Goal: Communication & Community: Answer question/provide support

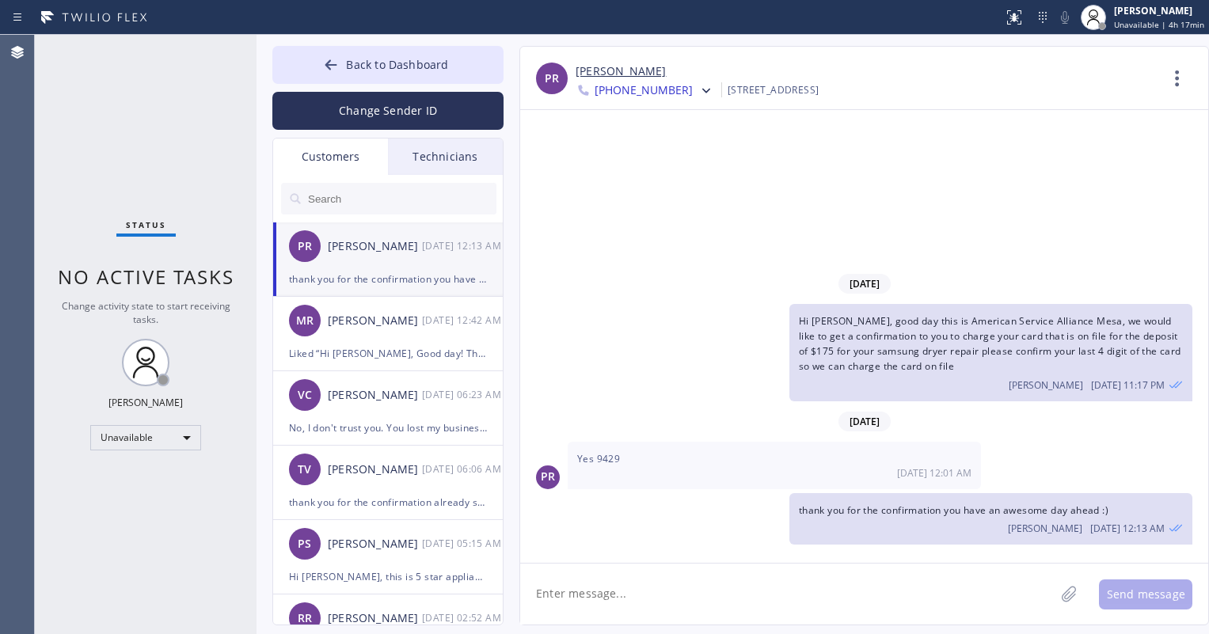
click at [406, 197] on input "text" at bounding box center [402, 199] width 190 height 32
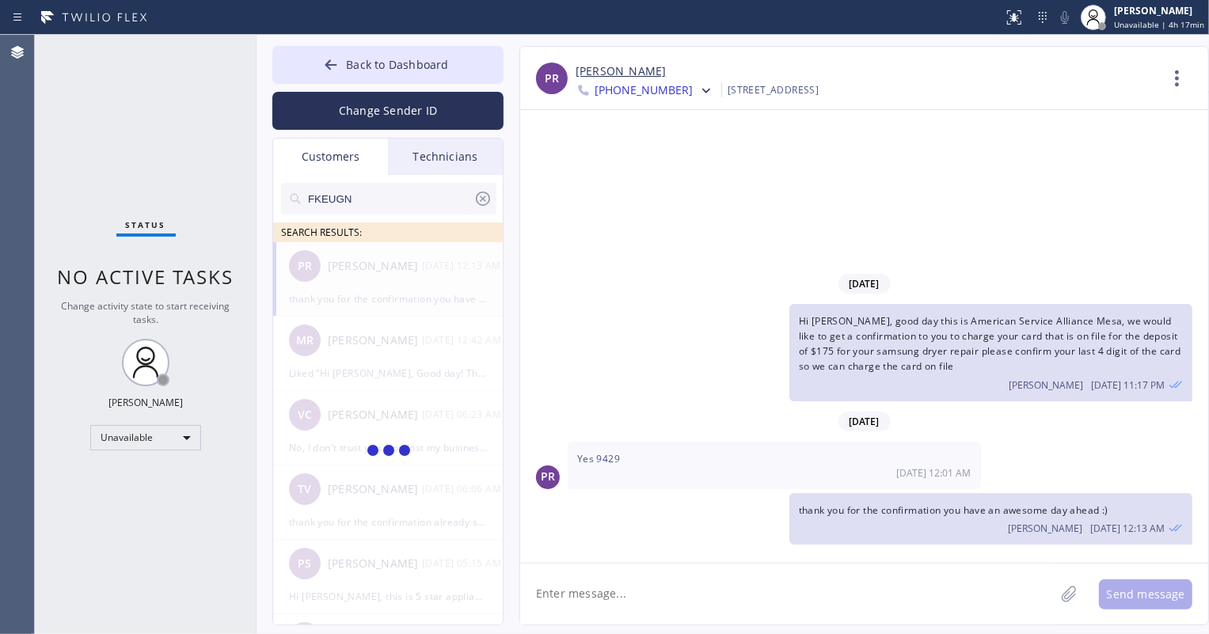
type input "FKEUGN"
click at [380, 207] on input "FKEUGN" at bounding box center [390, 199] width 167 height 32
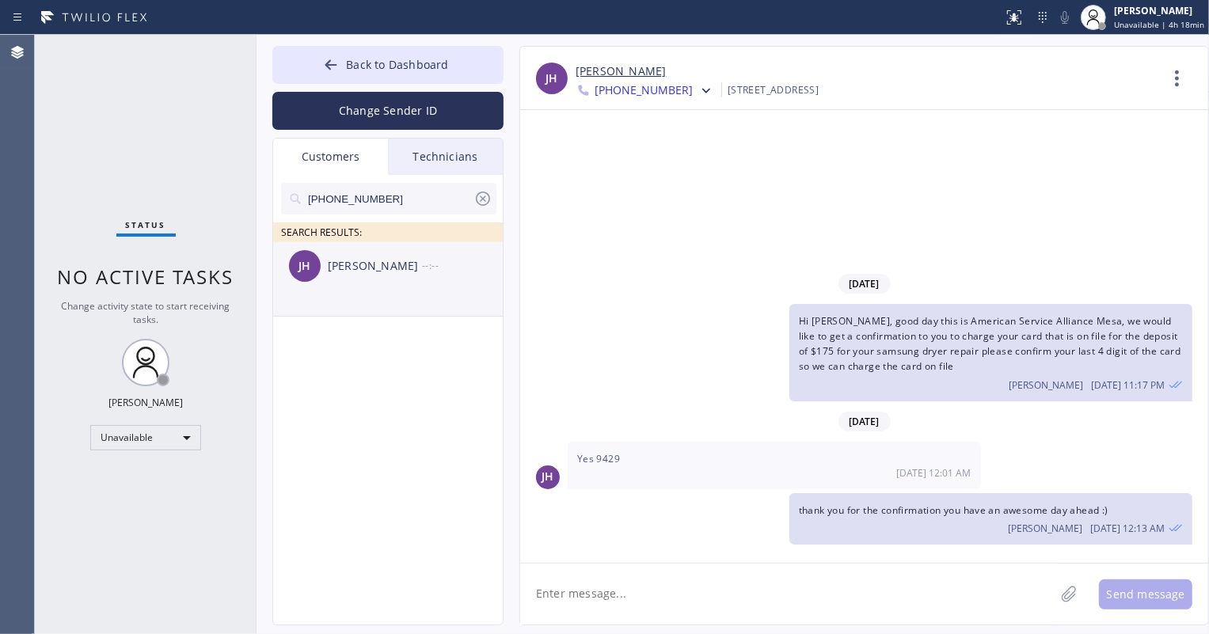
click at [407, 277] on div "[PERSON_NAME] [PERSON_NAME] --:--" at bounding box center [388, 266] width 231 height 48
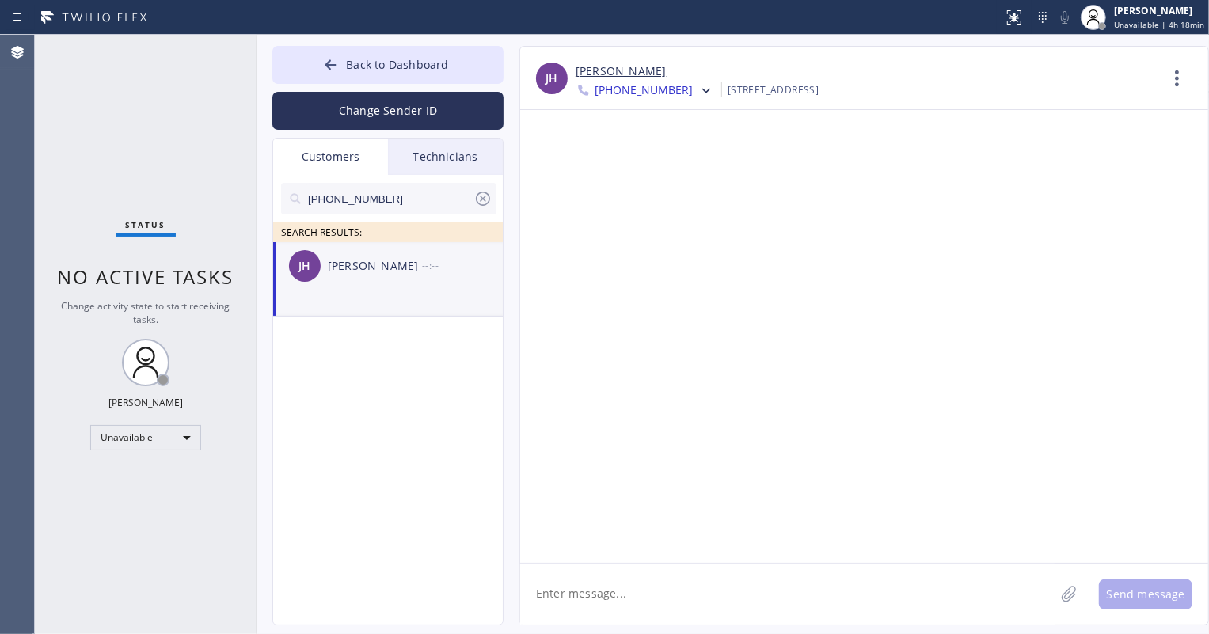
click at [640, 593] on textarea at bounding box center [787, 594] width 535 height 61
click at [680, 593] on textarea "Hi [PERSON_NAME], this is" at bounding box center [801, 594] width 563 height 61
paste textarea "Phoenix HVAC and Appliance Repair [PERSON_NAME]"
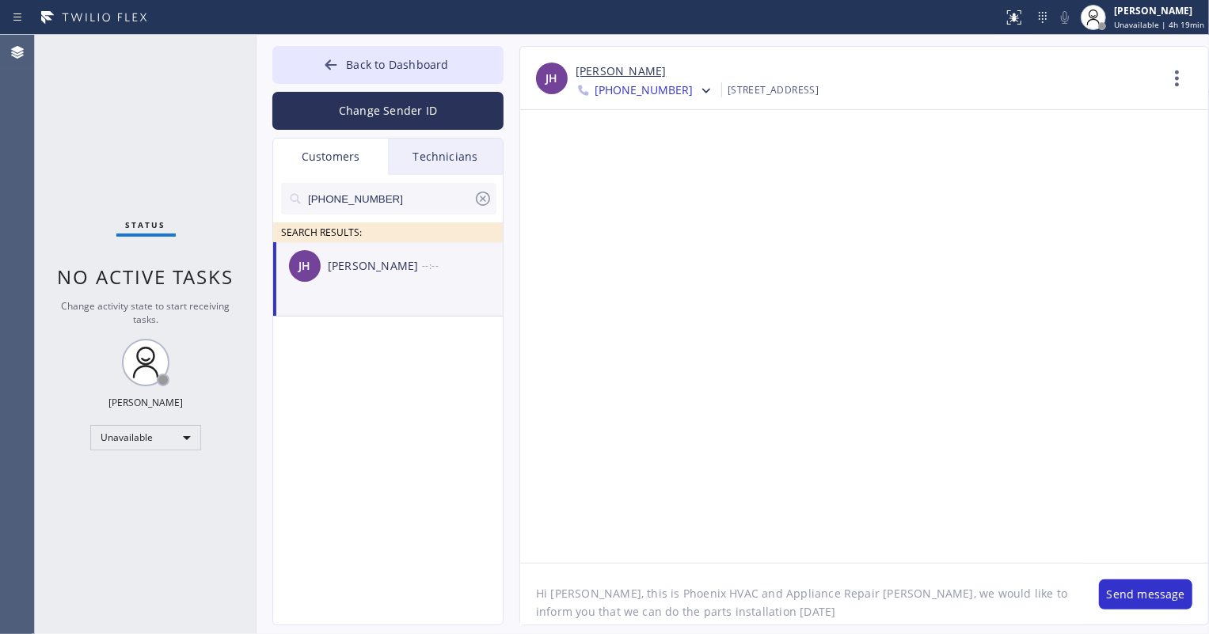
click at [817, 619] on textarea "Hi [PERSON_NAME], this is Phoenix HVAC and Appliance Repair [PERSON_NAME], we w…" at bounding box center [801, 594] width 563 height 61
type textarea "Hi [PERSON_NAME], this is Phoenix HVAC and Appliance Repair [PERSON_NAME], we w…"
click at [1161, 591] on button "Send message" at bounding box center [1145, 595] width 93 height 30
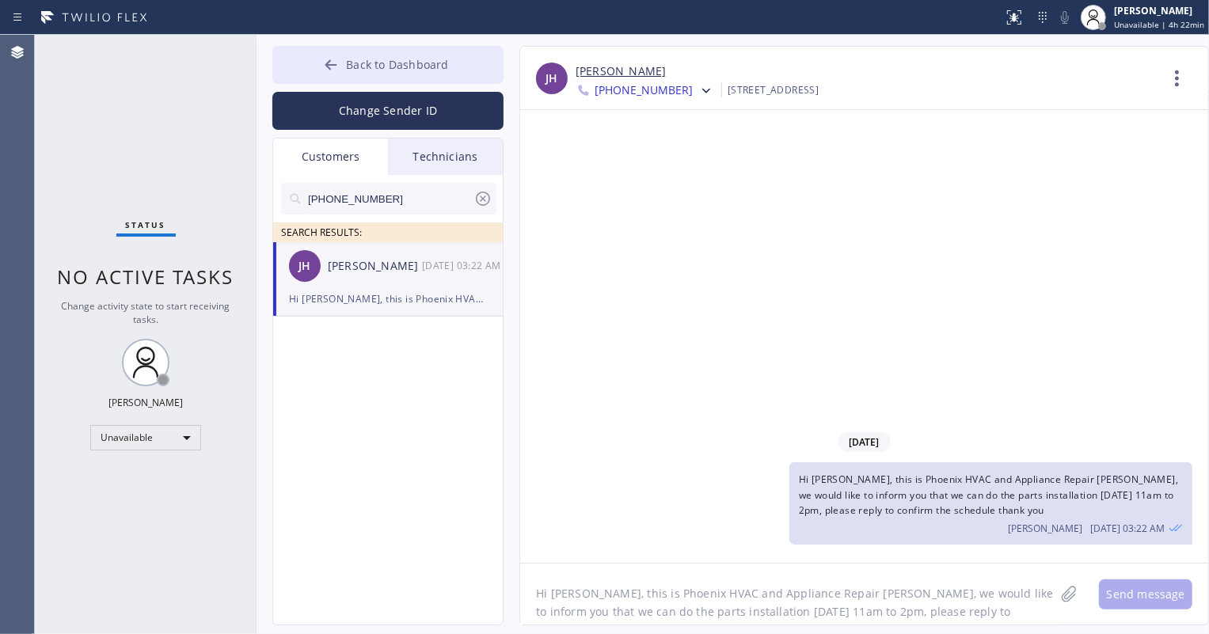
click at [423, 69] on span "Back to Dashboard" at bounding box center [397, 64] width 102 height 15
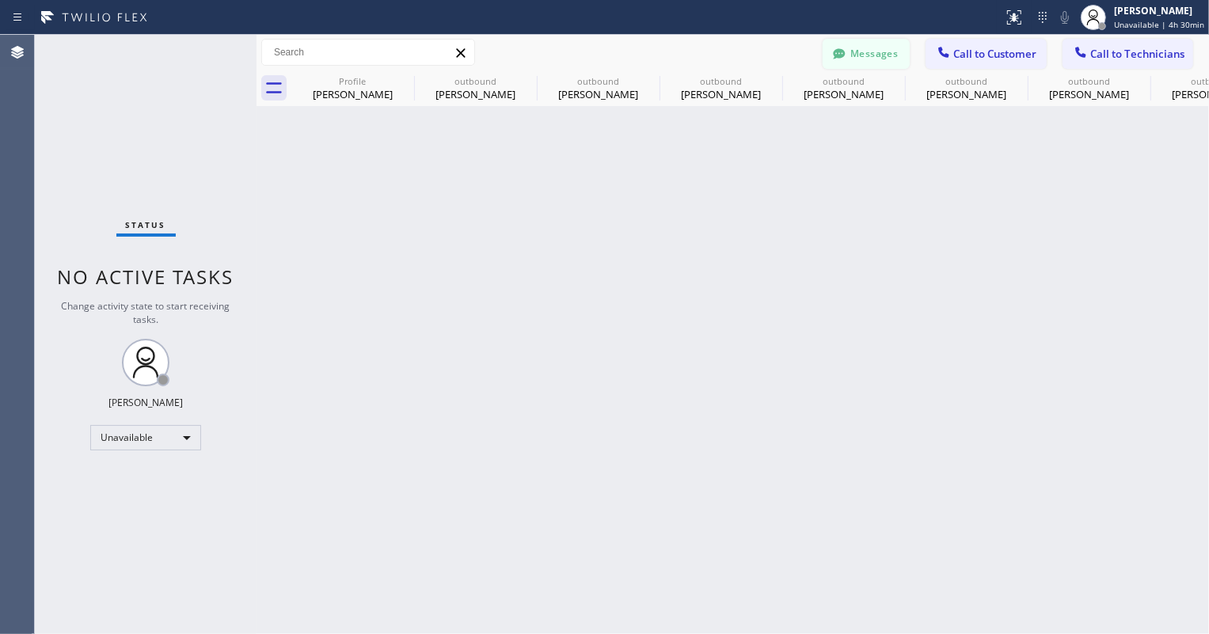
click at [866, 58] on button "Messages" at bounding box center [866, 54] width 87 height 30
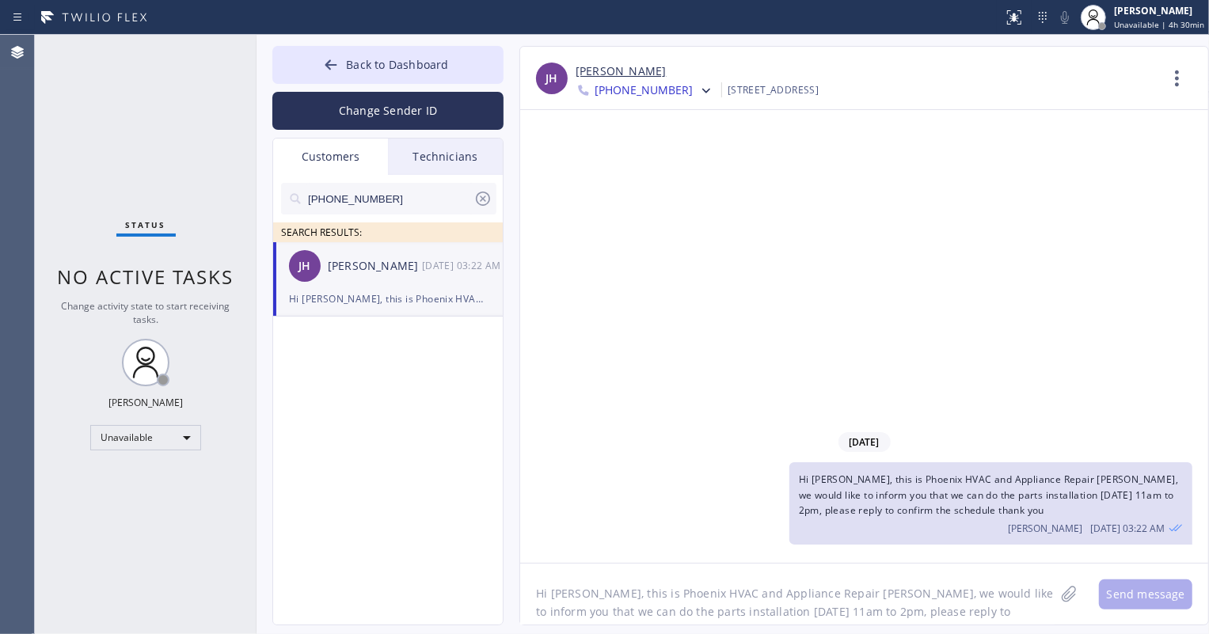
click at [491, 198] on icon at bounding box center [483, 198] width 19 height 19
click at [456, 152] on div "Technicians" at bounding box center [445, 157] width 115 height 36
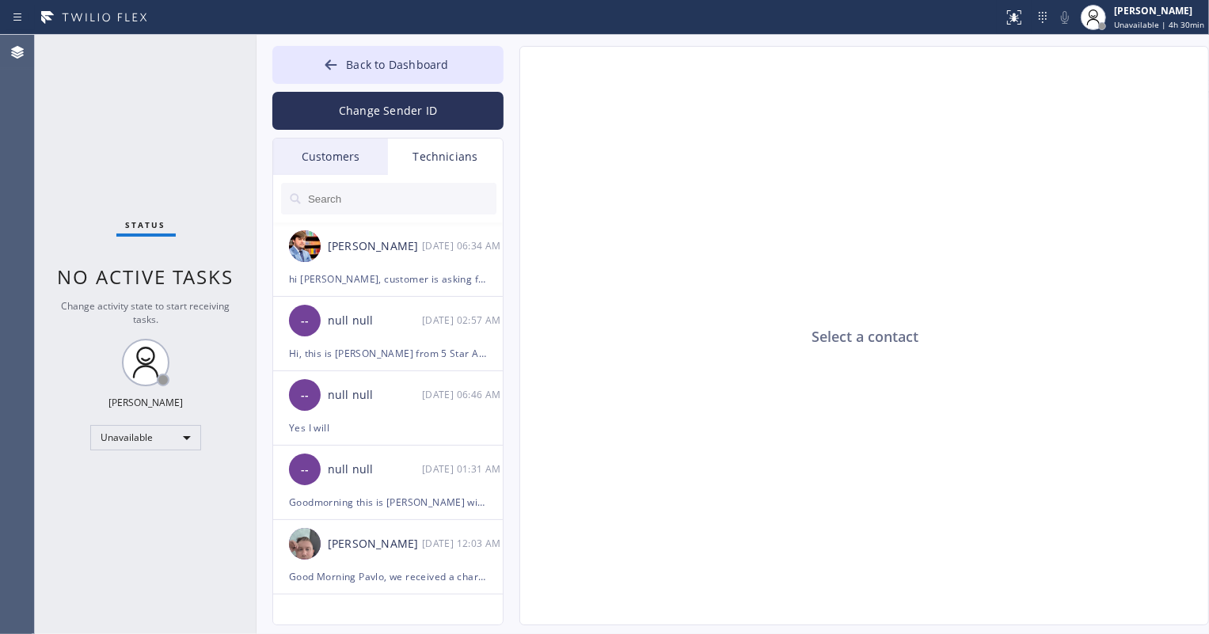
click at [342, 157] on div "Customers" at bounding box center [330, 157] width 115 height 36
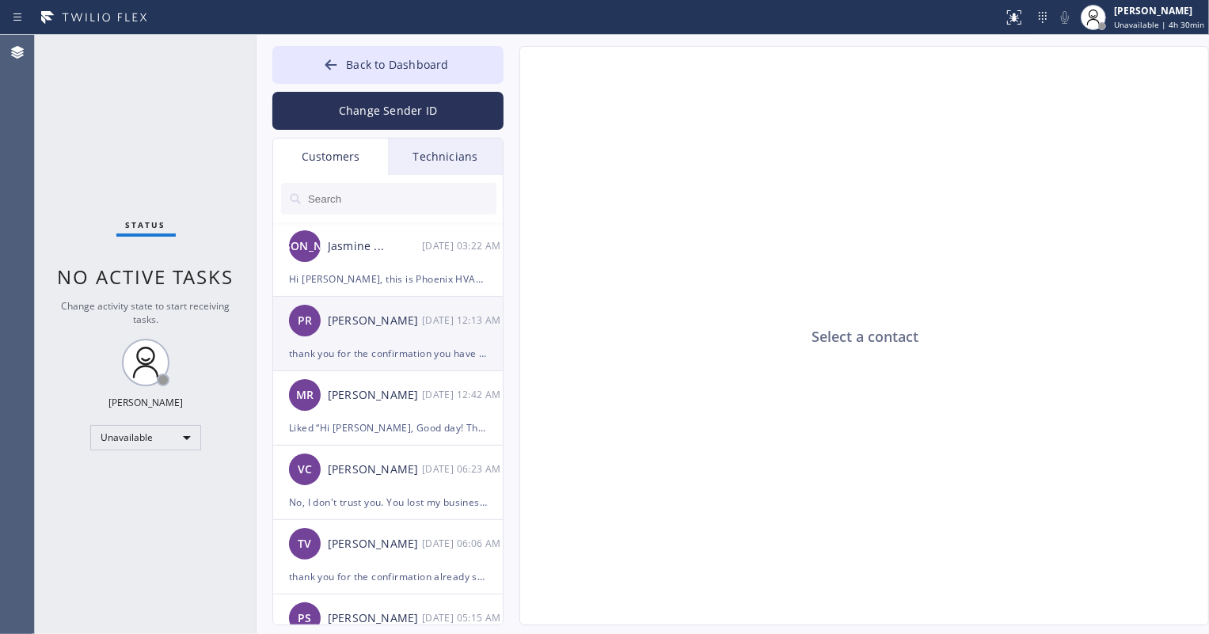
click at [412, 358] on div "thank you for the confirmation you have an awesome day ahead :)" at bounding box center [388, 354] width 198 height 18
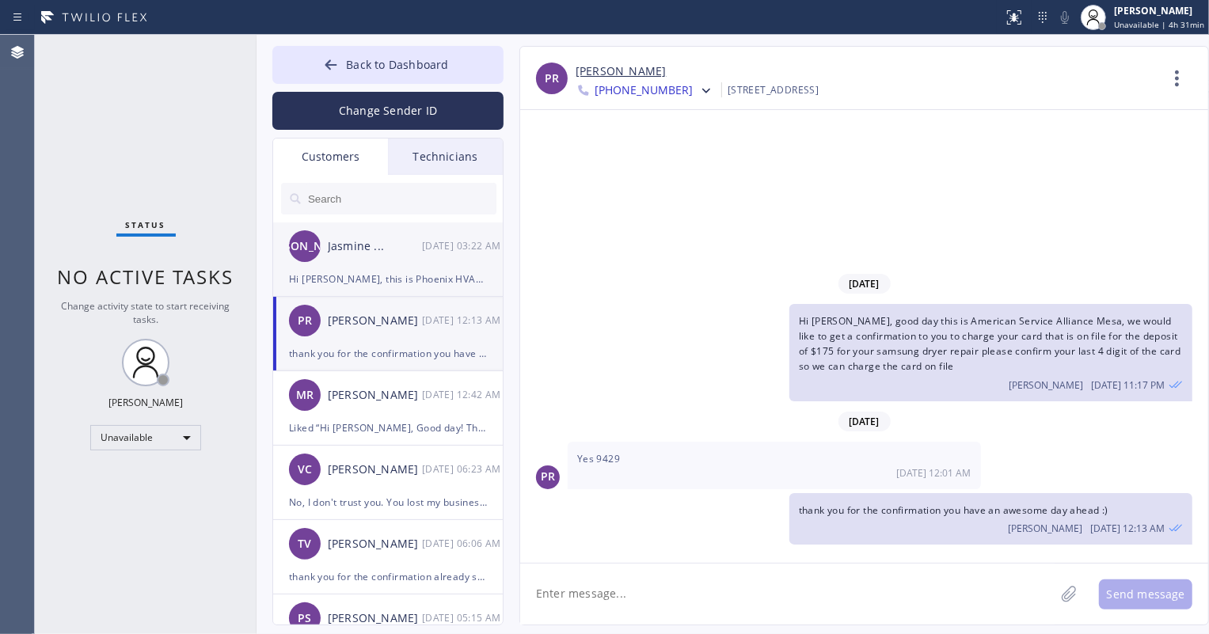
click at [390, 267] on div "[PERSON_NAME] Jasmine ... [DATE] 03:22 AM" at bounding box center [388, 247] width 231 height 48
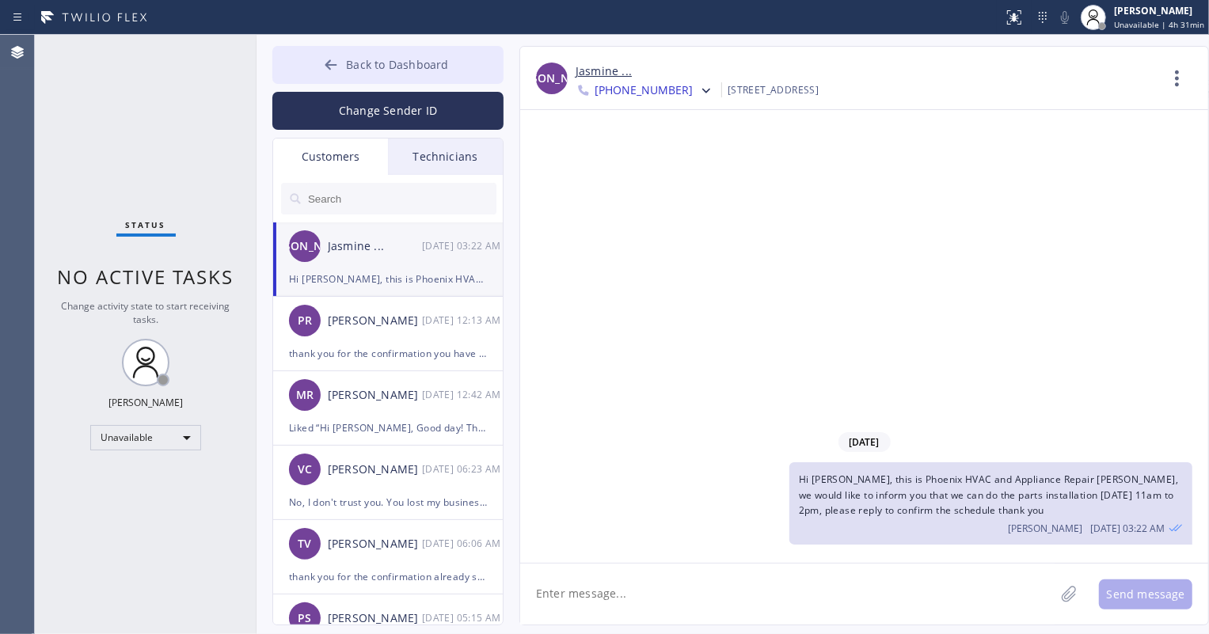
click at [325, 67] on icon at bounding box center [331, 65] width 16 height 16
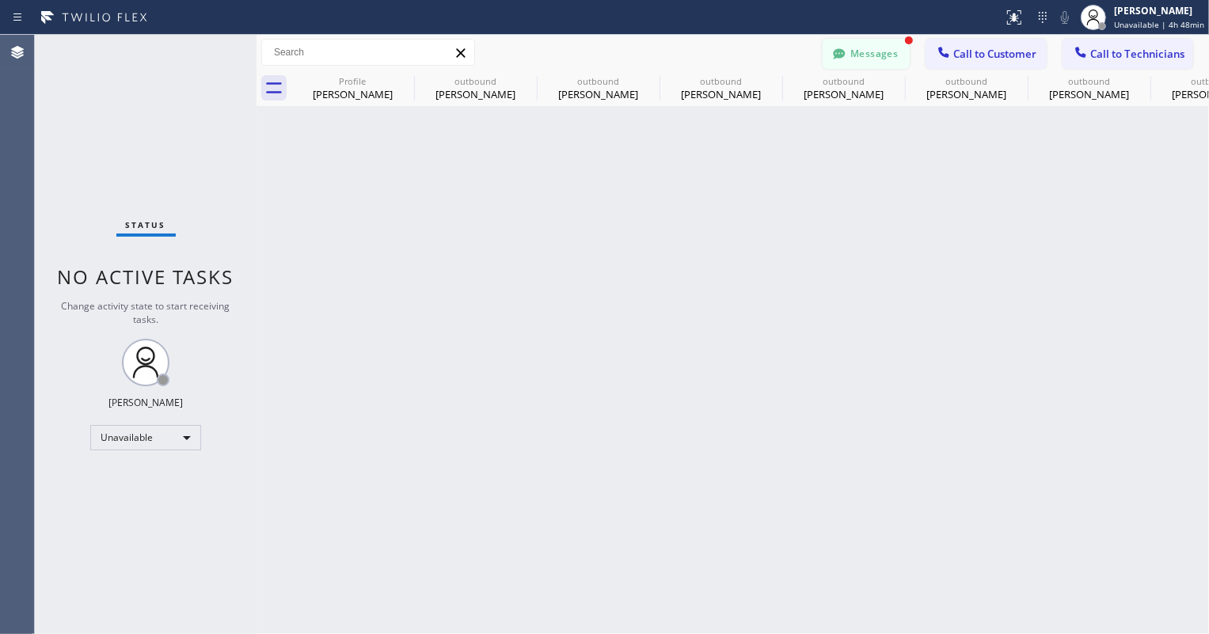
click at [842, 46] on icon at bounding box center [840, 54] width 16 height 16
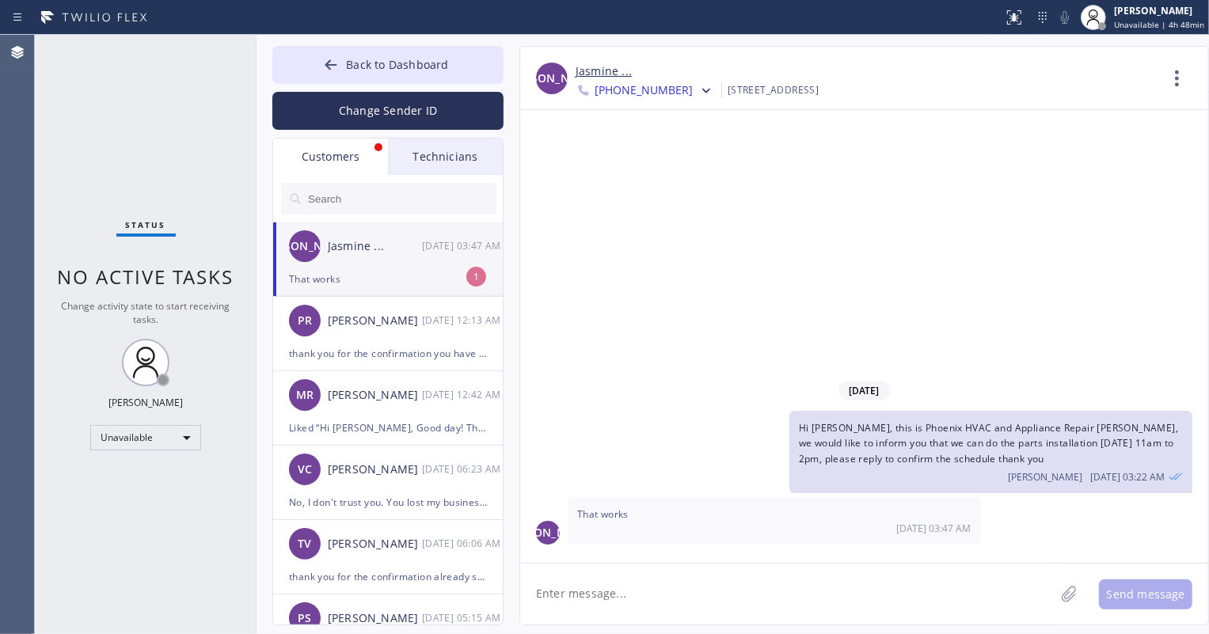
click at [409, 274] on div "That works" at bounding box center [388, 279] width 198 height 18
click at [344, 201] on input "text" at bounding box center [402, 199] width 190 height 32
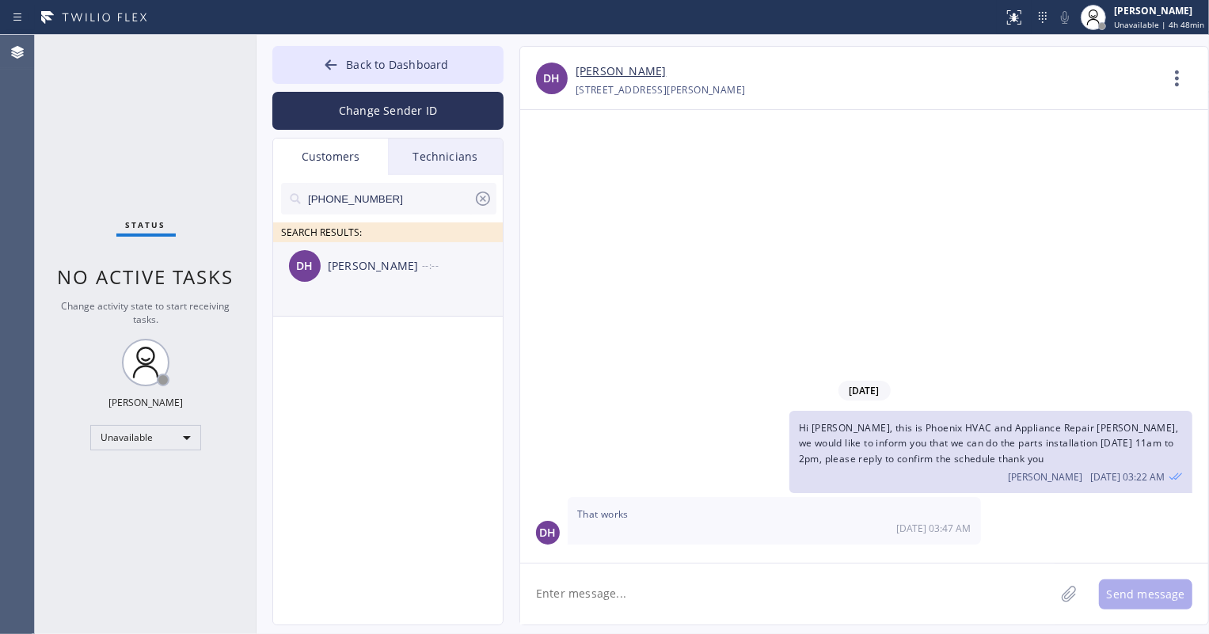
click at [392, 266] on div "[PERSON_NAME]" at bounding box center [375, 266] width 94 height 18
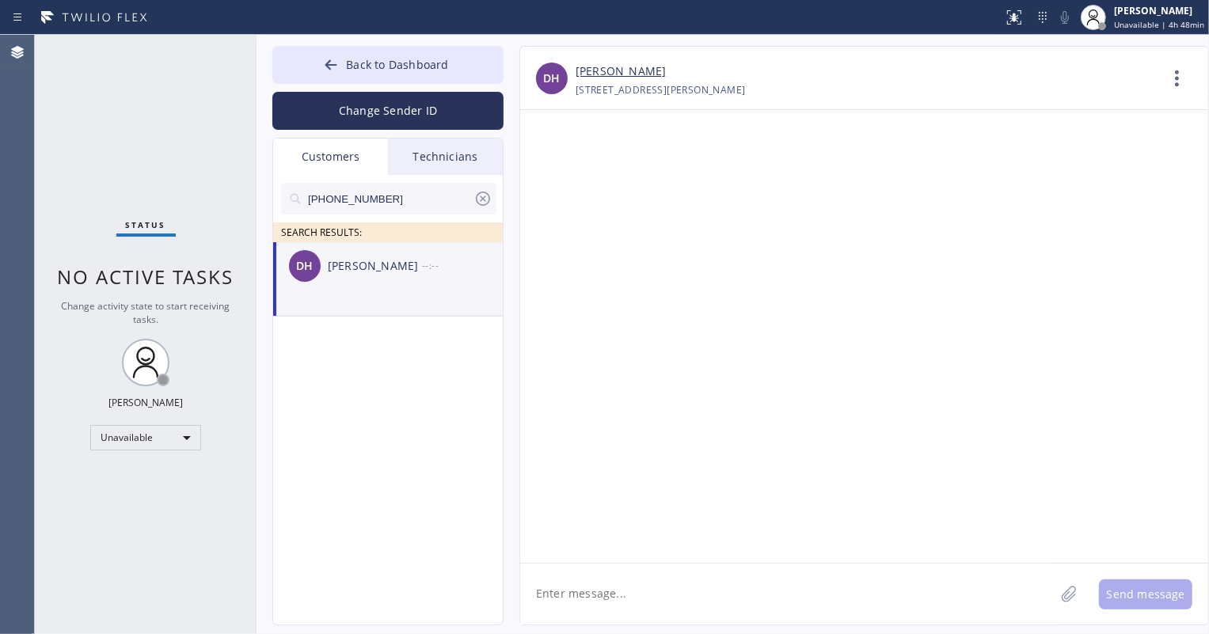
click at [611, 600] on textarea at bounding box center [787, 594] width 535 height 61
click at [643, 587] on textarea at bounding box center [787, 594] width 535 height 61
paste textarea "Good day! This is the appliance repair company you recently contacted. Unfortun…"
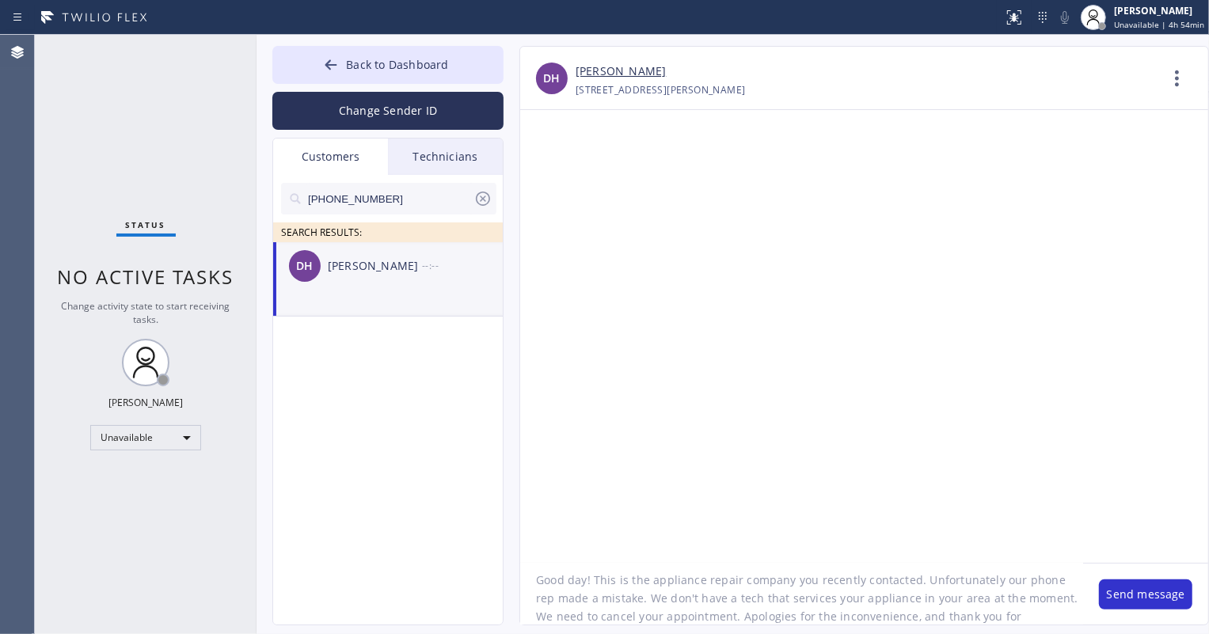
scroll to position [14, 0]
type textarea "Good day! This is the appliance repair company you recently contacted. Unfortun…"
click at [1148, 602] on button "Send message" at bounding box center [1145, 595] width 93 height 30
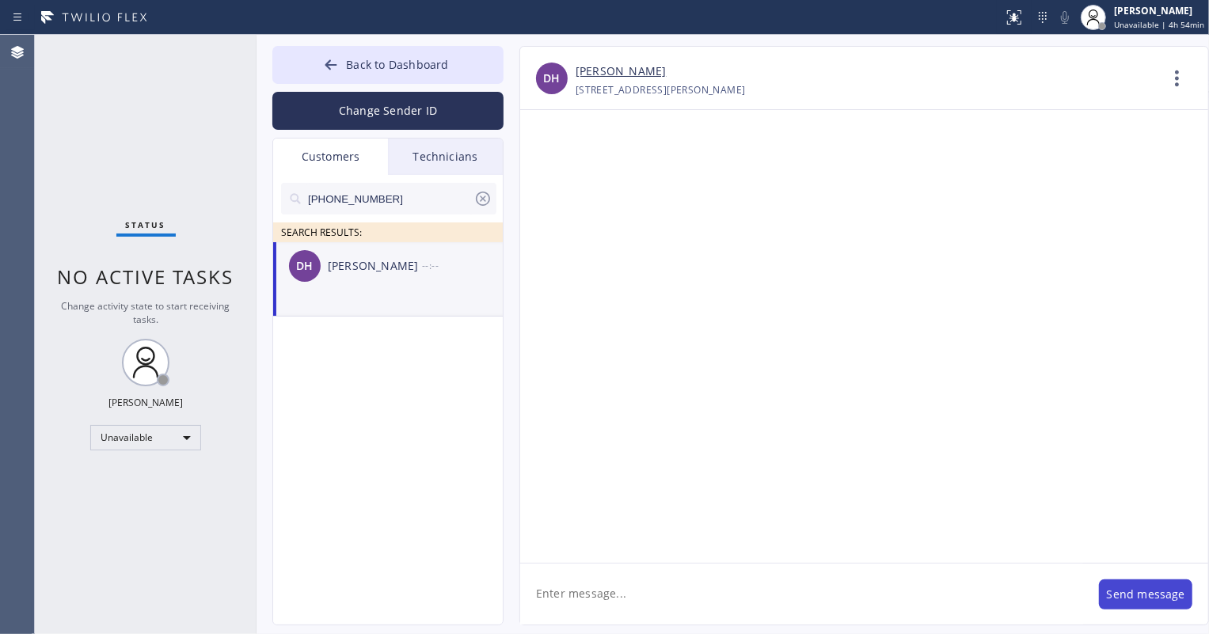
scroll to position [0, 0]
